Goal: Information Seeking & Learning: Learn about a topic

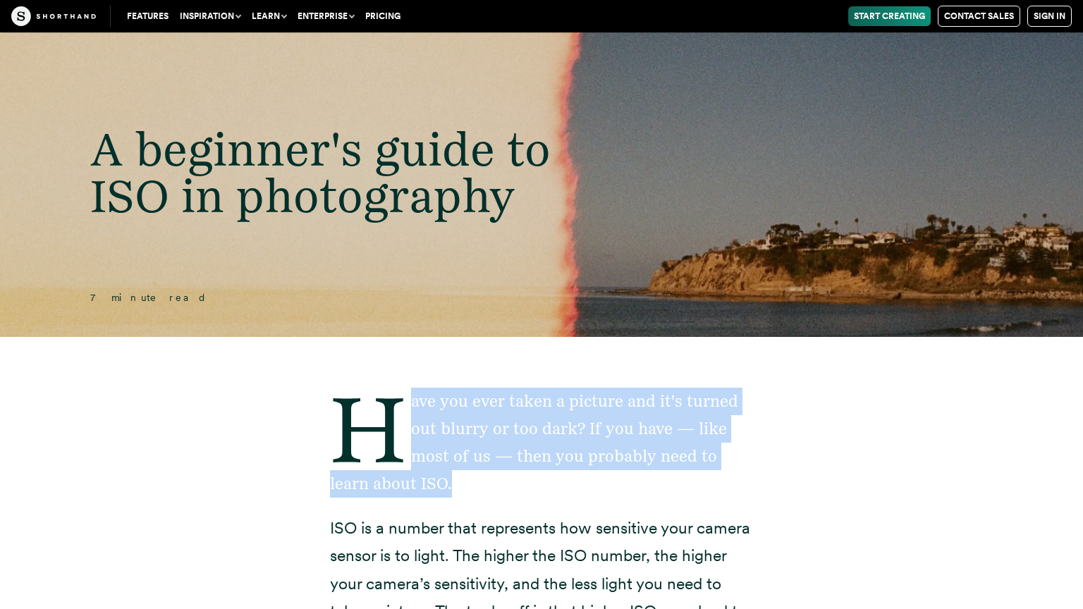
drag, startPoint x: 413, startPoint y: 398, endPoint x: 453, endPoint y: 487, distance: 97.2
click at [453, 487] on p "Have you ever taken a picture and it's turned out blurry or too dark? If you ha…" at bounding box center [541, 443] width 423 height 110
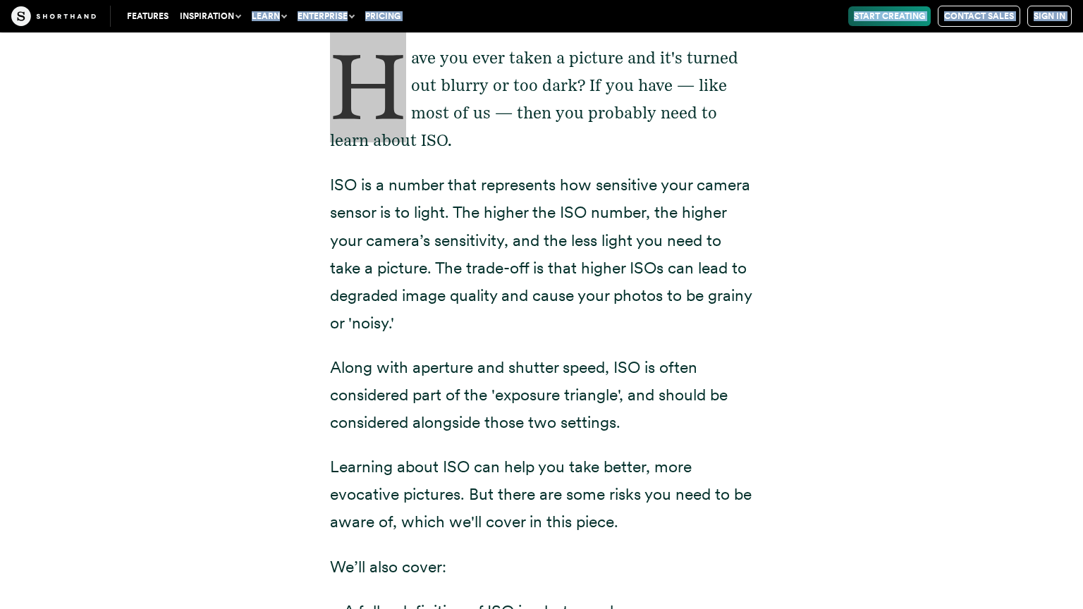
scroll to position [347, 0]
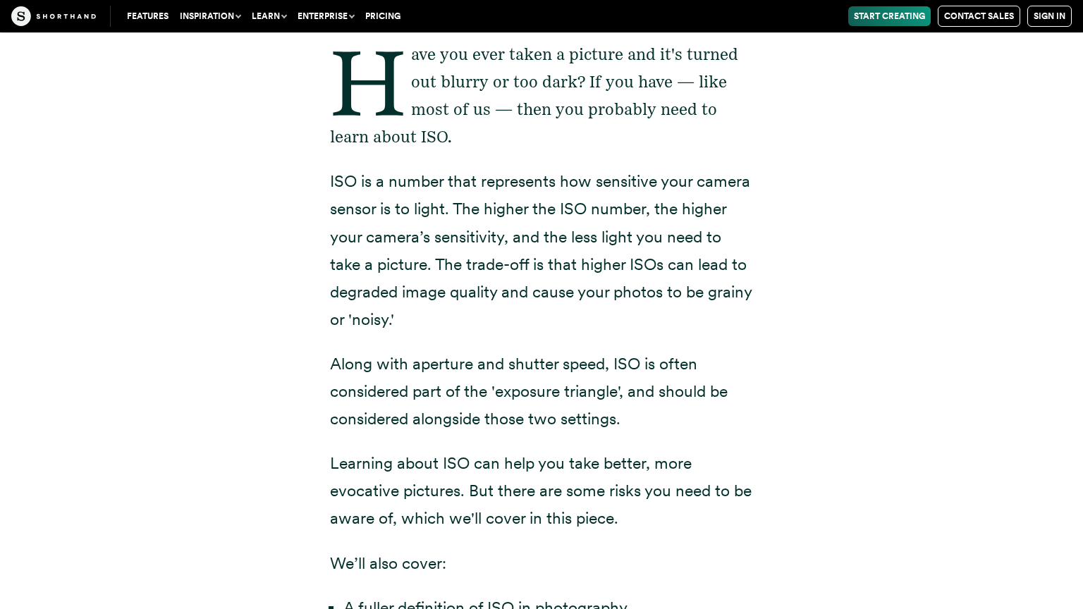
click at [420, 319] on p "ISO is a number that represents how sensitive your camera sensor is to light. T…" at bounding box center [541, 251] width 423 height 166
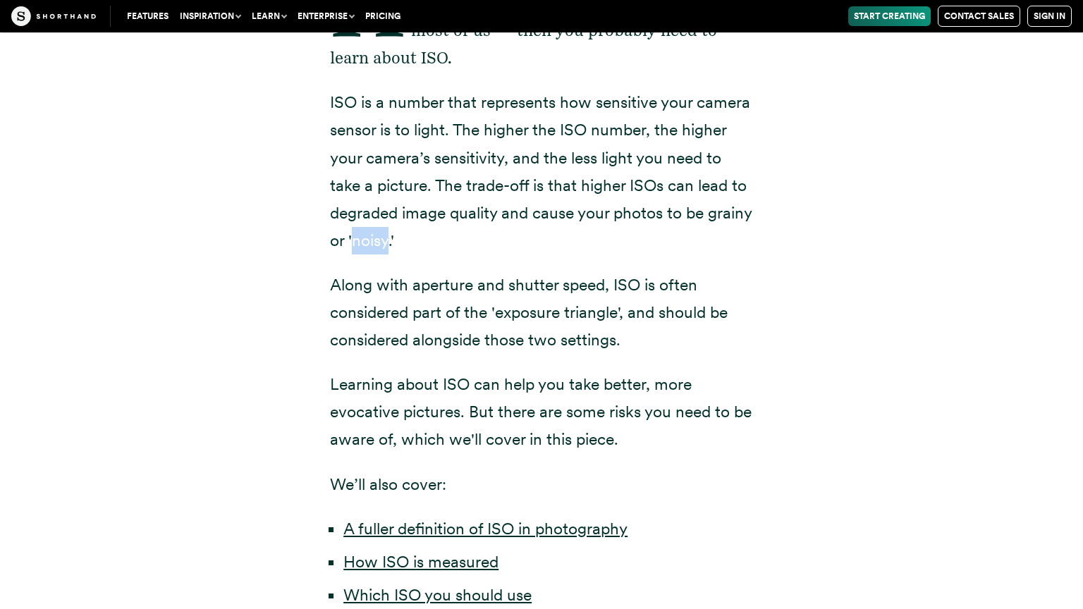
scroll to position [457, 0]
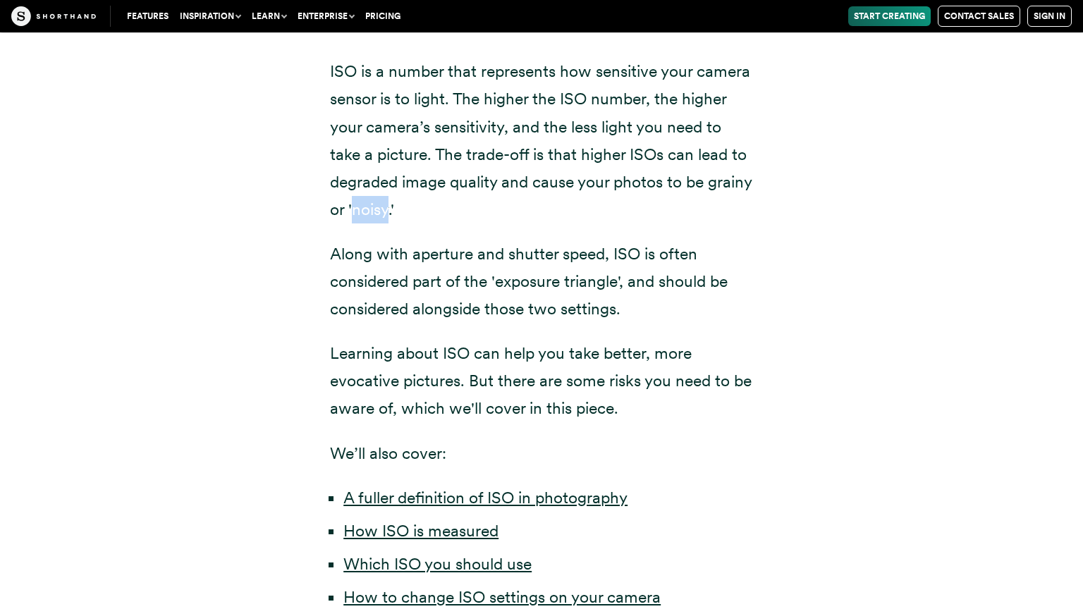
click at [420, 319] on p "Along with aperture and shutter speed, ISO is often considered part of the 'exp…" at bounding box center [541, 281] width 423 height 83
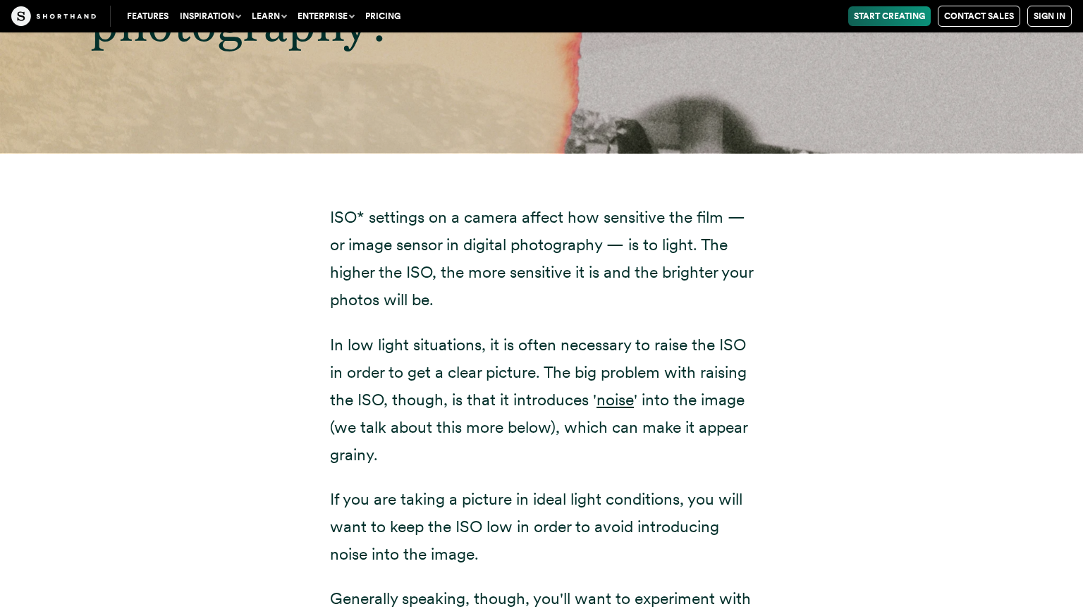
scroll to position [1796, 0]
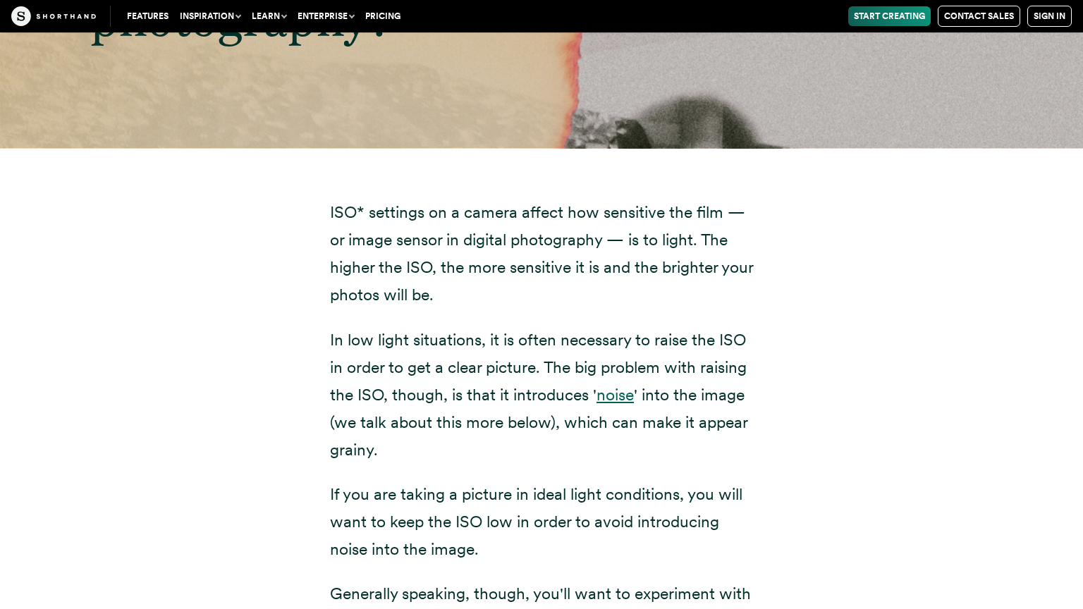
click at [619, 392] on link "noise" at bounding box center [615, 395] width 37 height 20
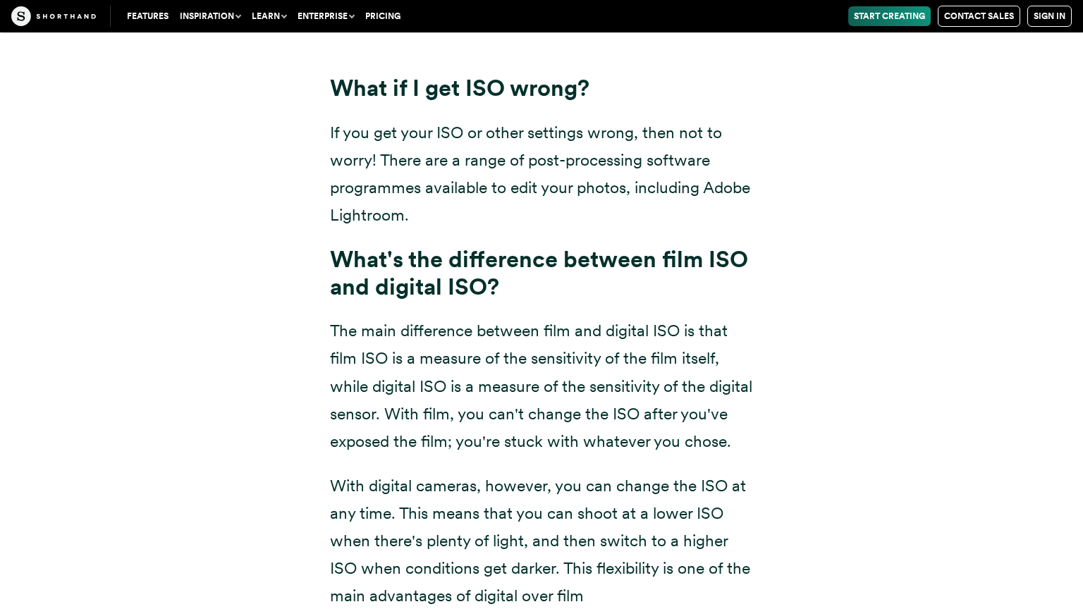
scroll to position [10570, 0]
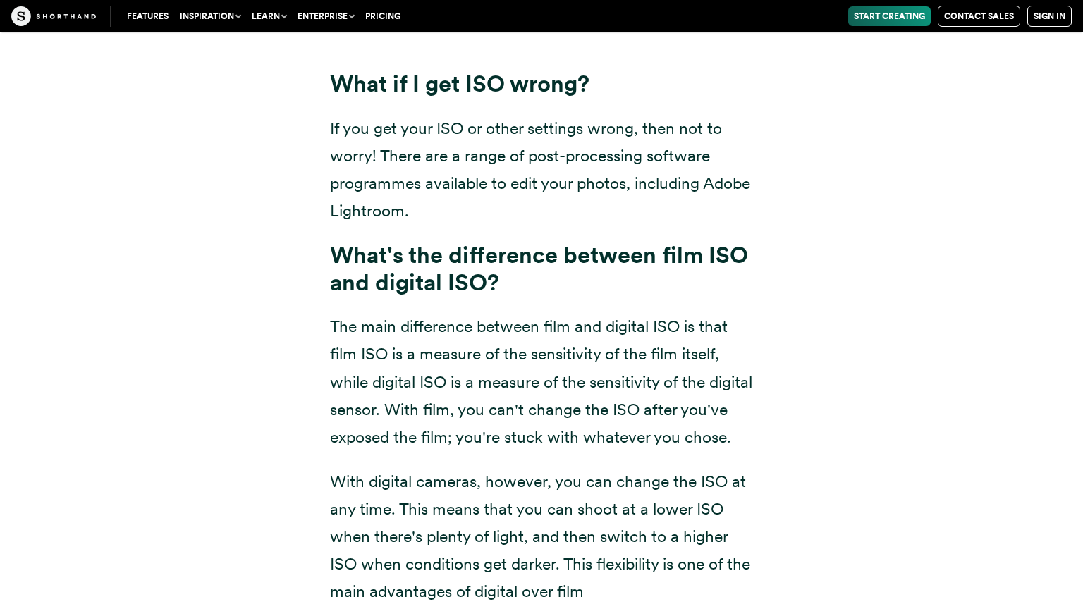
click at [494, 356] on p "The main difference between film and digital ISO is that film ISO is a measure …" at bounding box center [541, 382] width 423 height 138
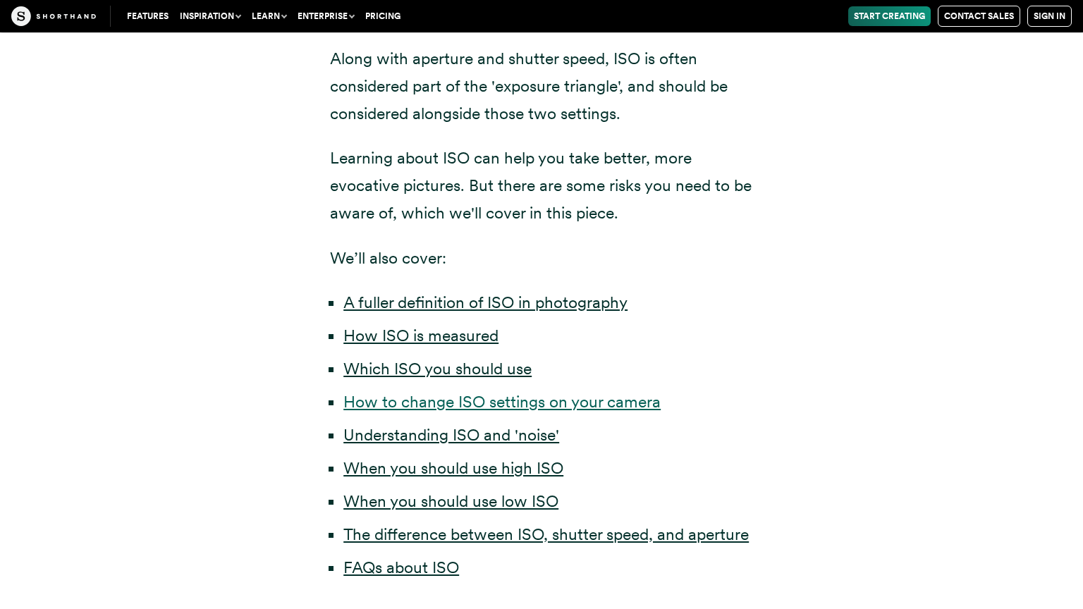
scroll to position [657, 0]
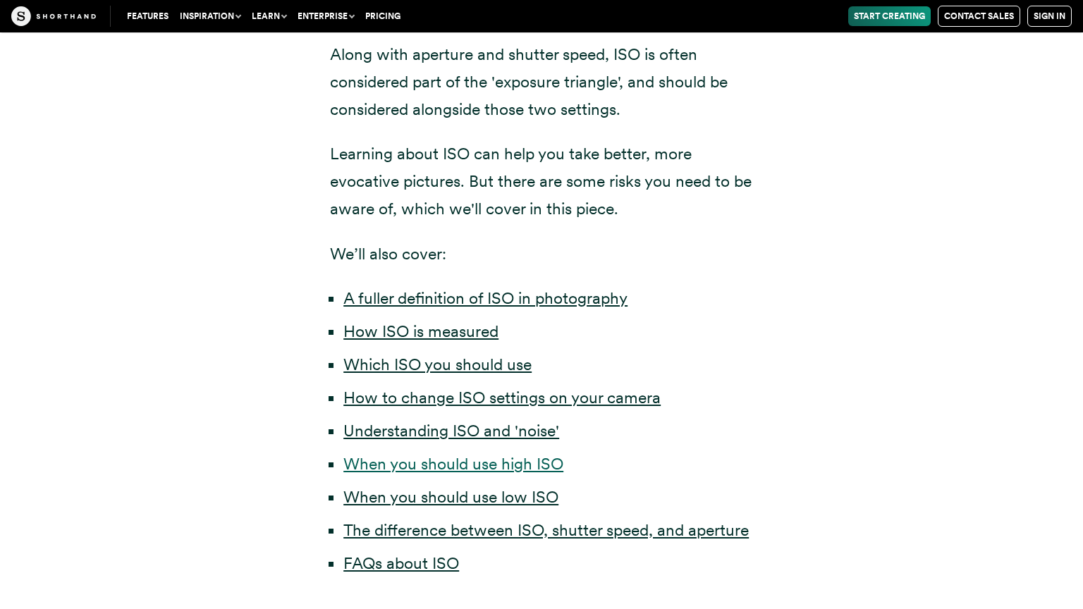
click at [412, 465] on link "When you should use high ISO" at bounding box center [453, 464] width 220 height 20
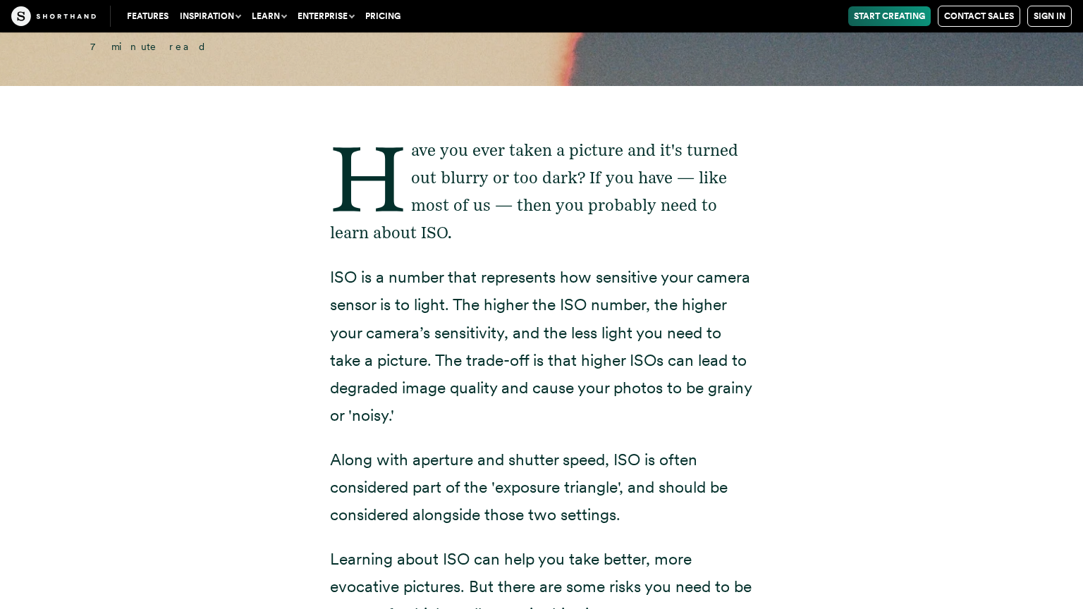
scroll to position [816, 0]
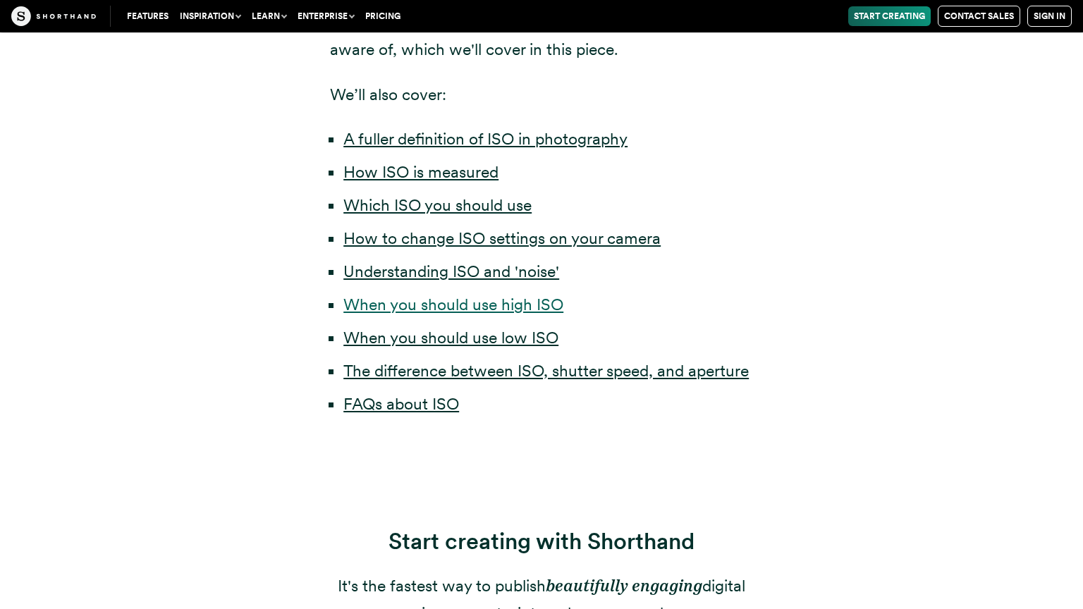
click at [470, 301] on link "When you should use high ISO" at bounding box center [453, 305] width 220 height 20
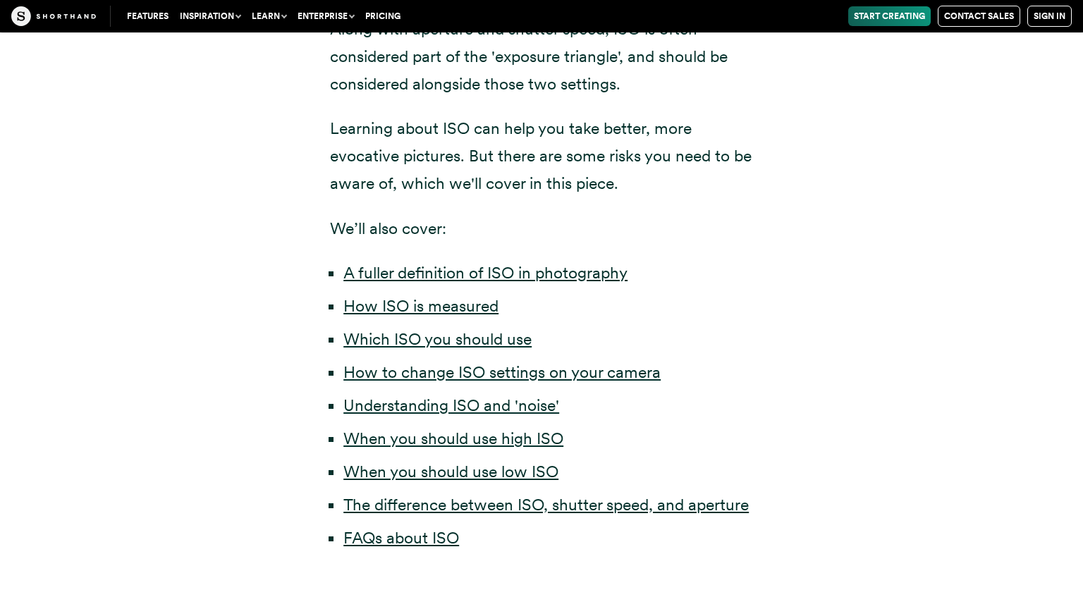
scroll to position [683, 0]
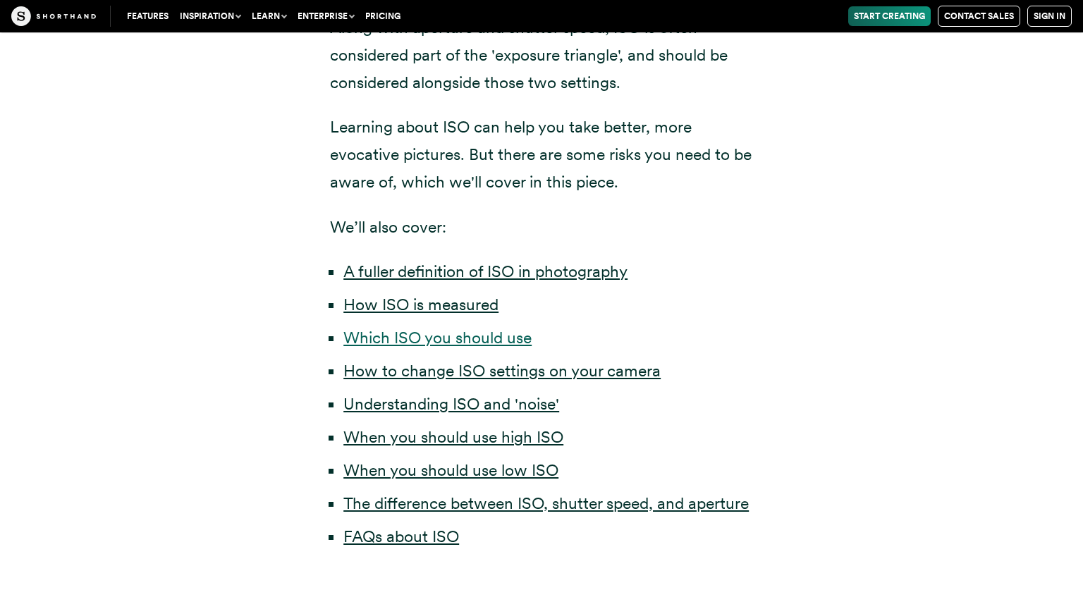
click at [459, 337] on link "Which ISO you should use" at bounding box center [437, 338] width 188 height 20
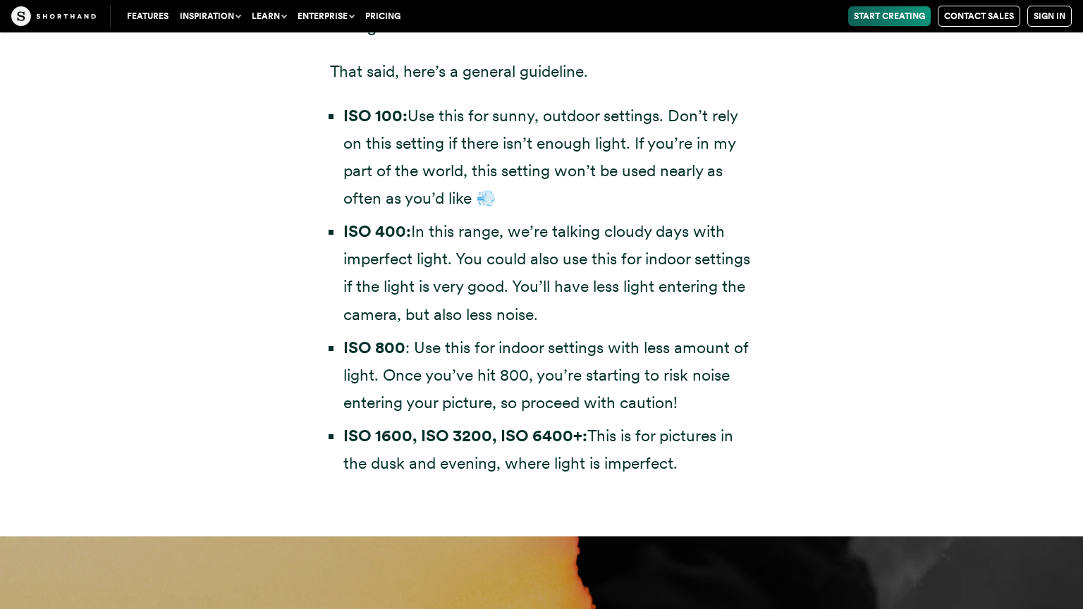
scroll to position [4276, 0]
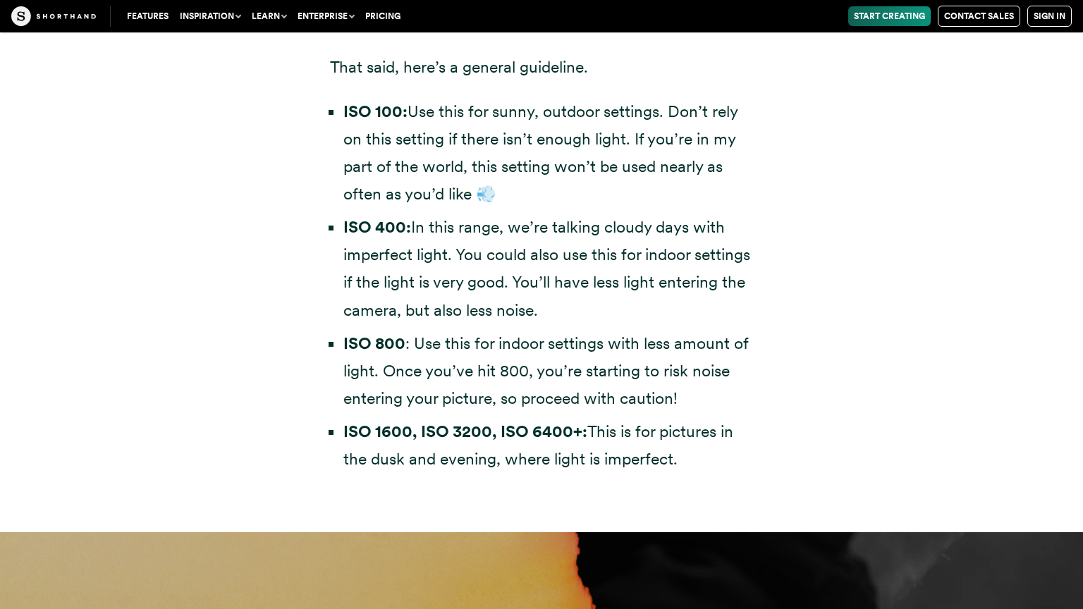
click at [554, 475] on div "It’s hard to give general advice, especially as camera technology improves. Not…" at bounding box center [542, 167] width 480 height 729
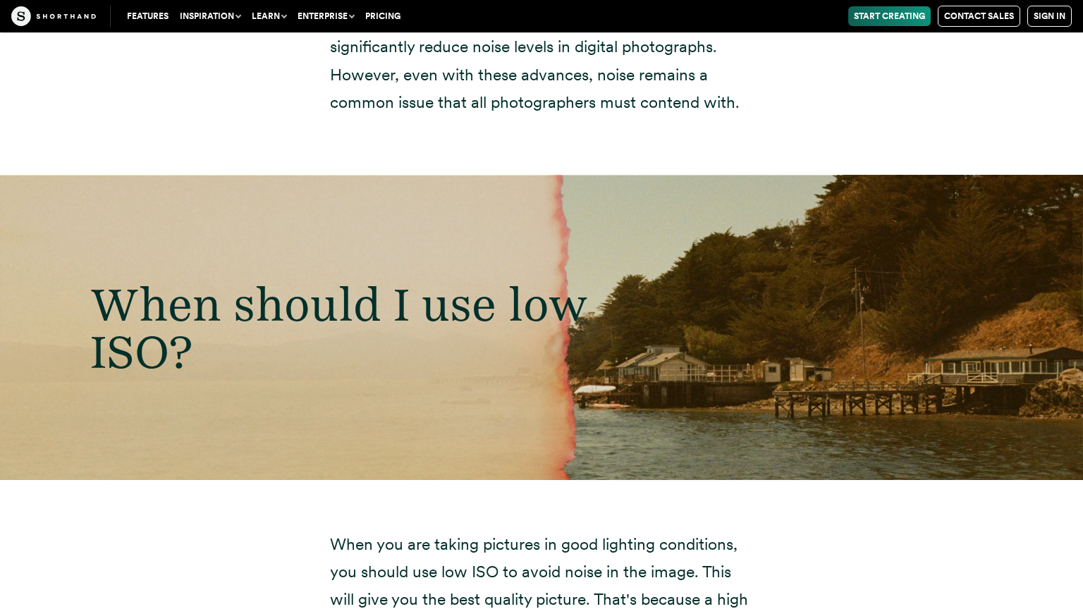
scroll to position [7836, 0]
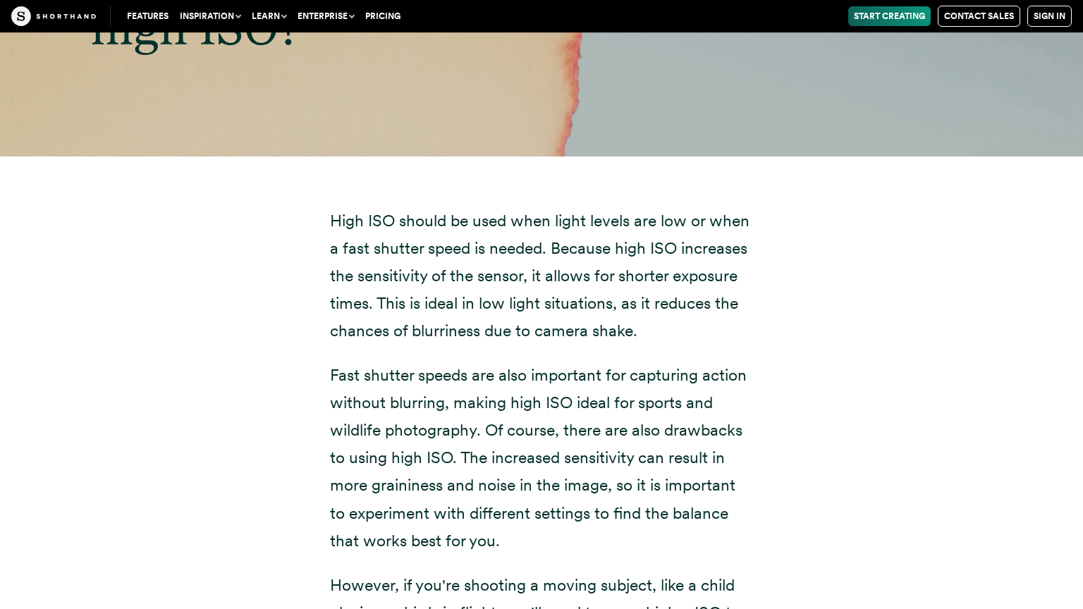
click at [434, 152] on div "When should I use high ISO?" at bounding box center [541, 4] width 1083 height 305
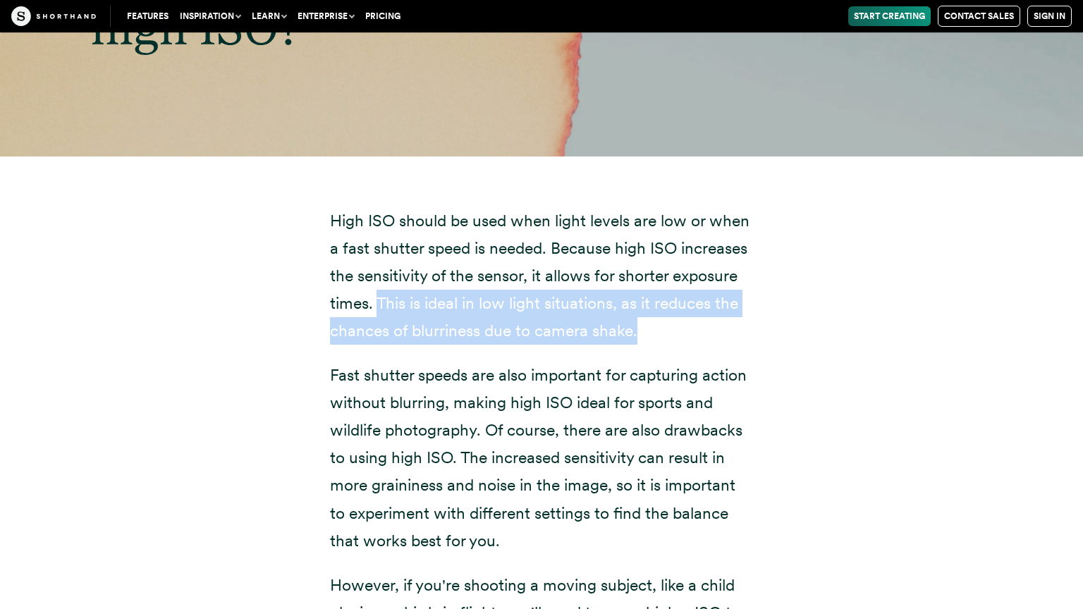
drag, startPoint x: 377, startPoint y: 303, endPoint x: 649, endPoint y: 333, distance: 273.9
click at [649, 333] on p "High ISO should be used when light levels are low or when a fast shutter speed …" at bounding box center [541, 276] width 423 height 138
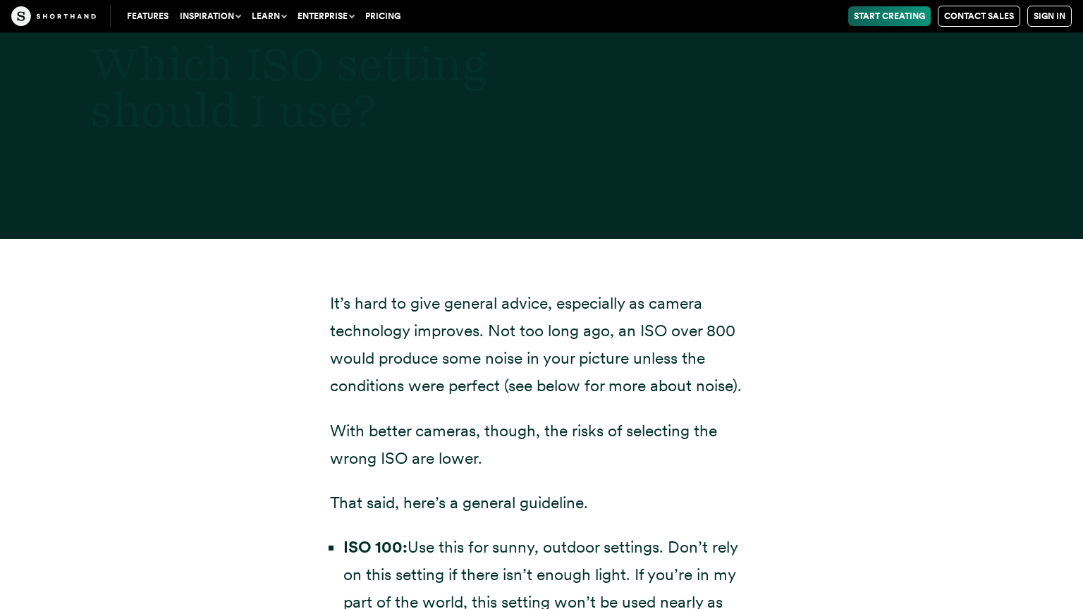
scroll to position [0, 0]
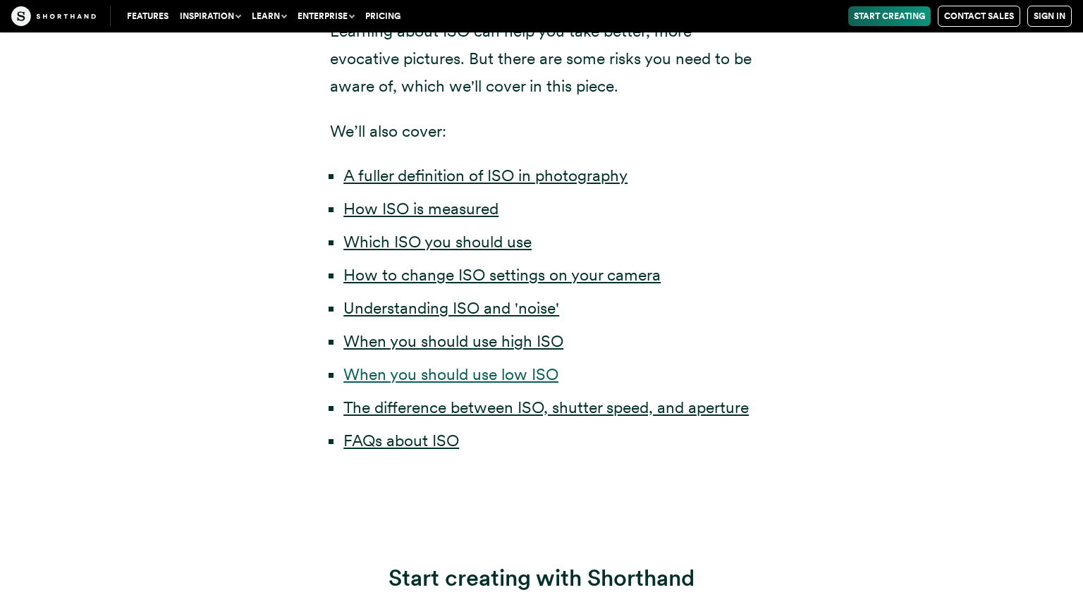
click at [502, 380] on link "When you should use low ISO" at bounding box center [450, 375] width 215 height 20
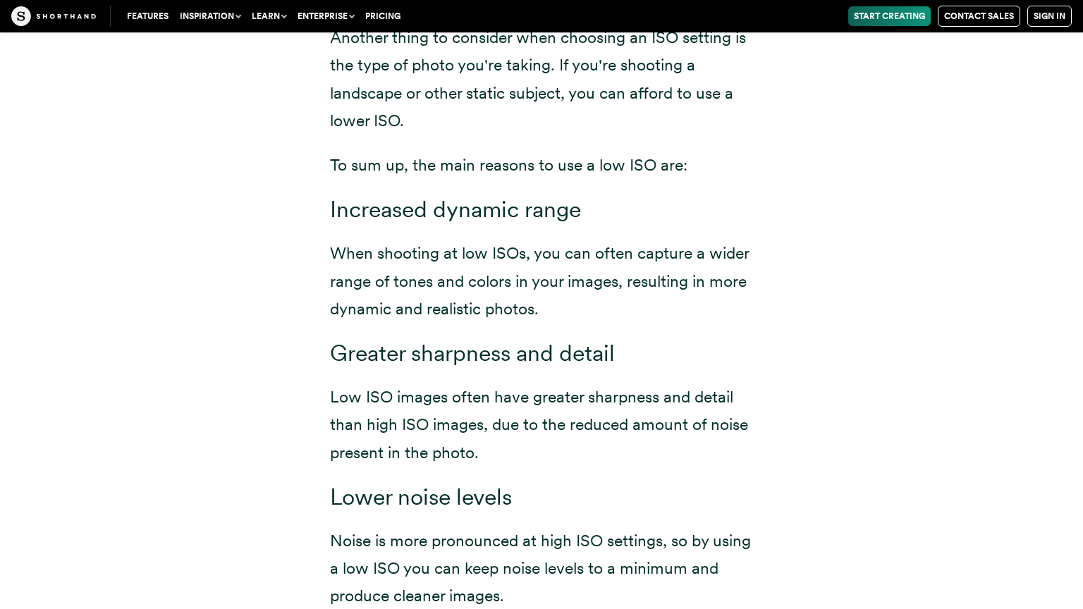
scroll to position [7018, 0]
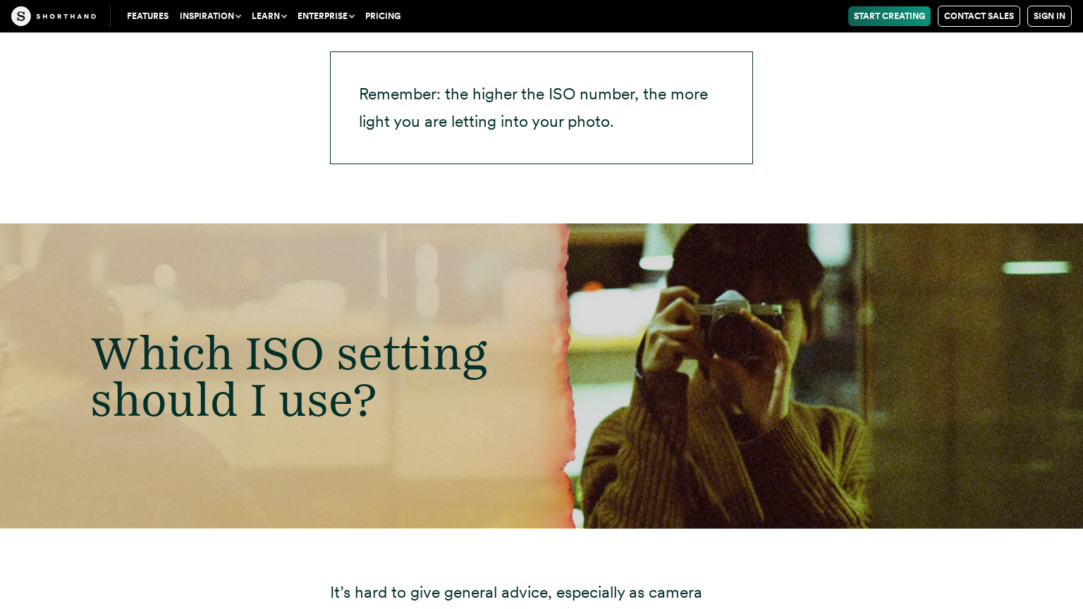
scroll to position [3549, 0]
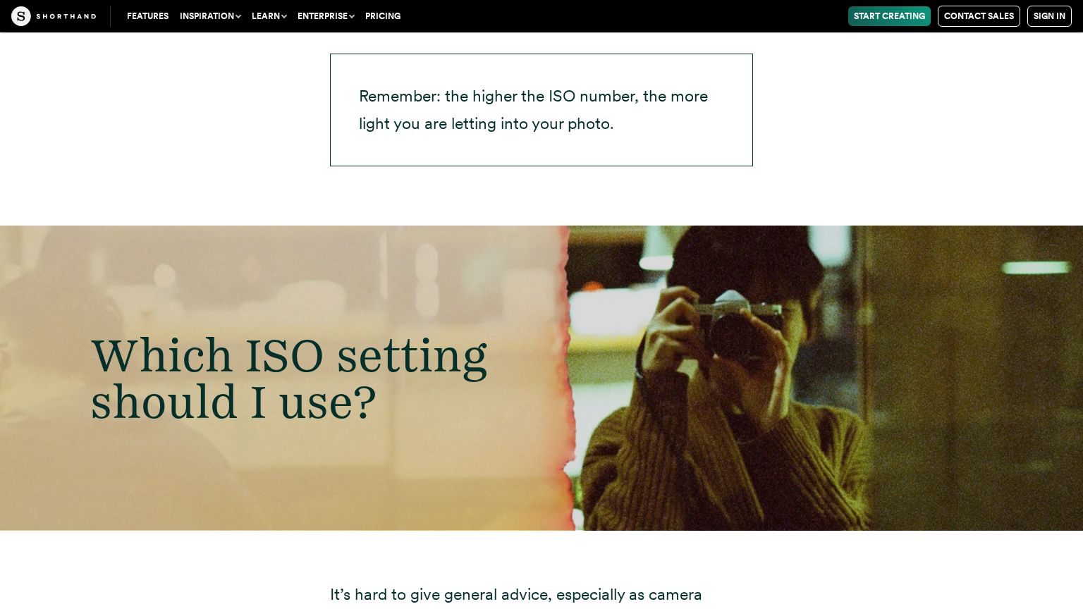
click at [597, 354] on h2 "Which ISO setting should I use?" at bounding box center [341, 377] width 559 height 93
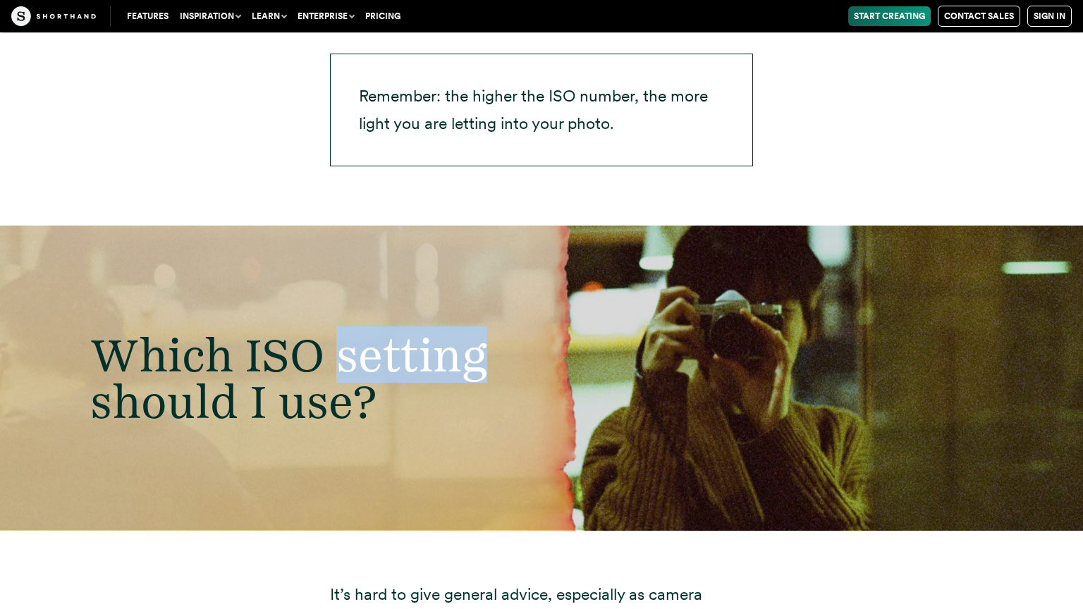
click at [597, 354] on h2 "Which ISO setting should I use?" at bounding box center [341, 377] width 559 height 93
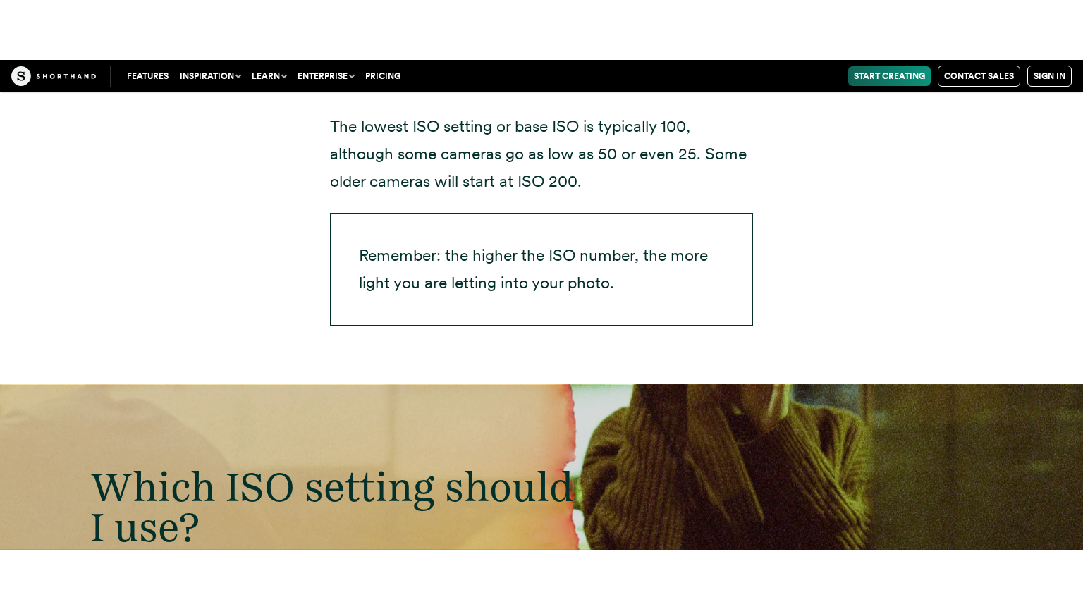
scroll to position [3449, 0]
